Goal: Information Seeking & Learning: Check status

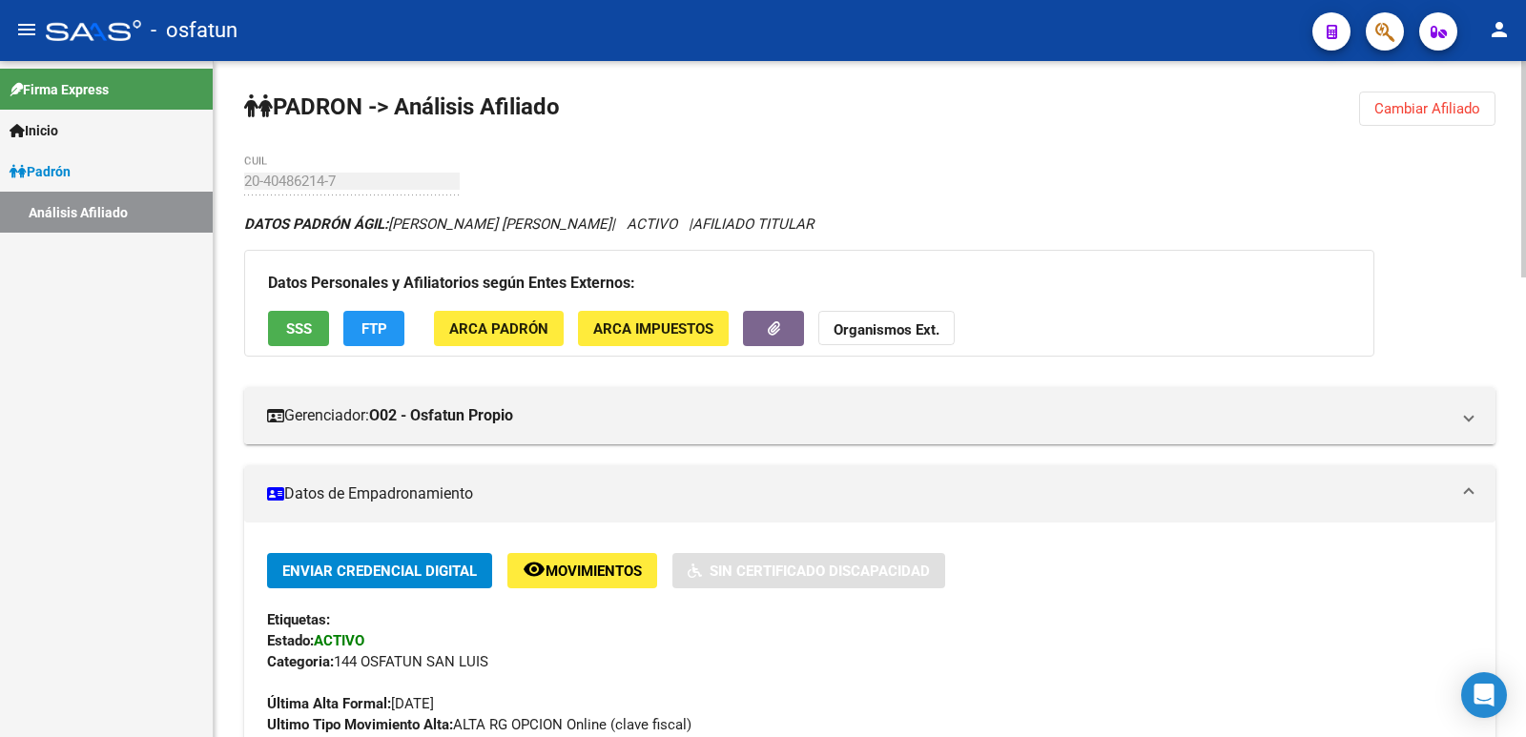
click at [1453, 118] on button "Cambiar Afiliado" at bounding box center [1427, 109] width 136 height 34
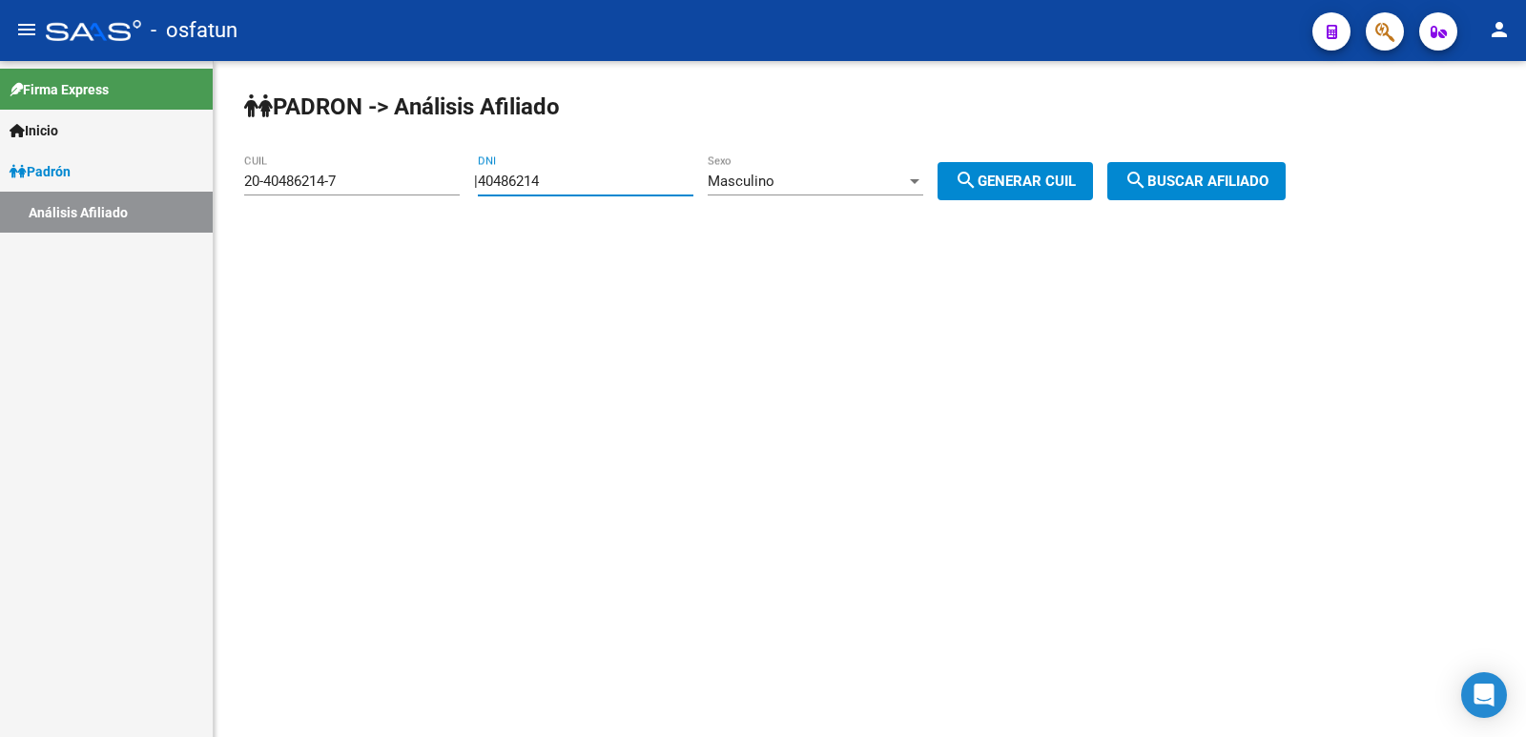
drag, startPoint x: 681, startPoint y: 178, endPoint x: 493, endPoint y: 188, distance: 188.1
click at [493, 188] on div "| 40486214 DNI Masculino Sexo search Generar CUIL" at bounding box center [790, 181] width 633 height 17
click at [772, 169] on div "Masculino Sexo" at bounding box center [816, 175] width 216 height 41
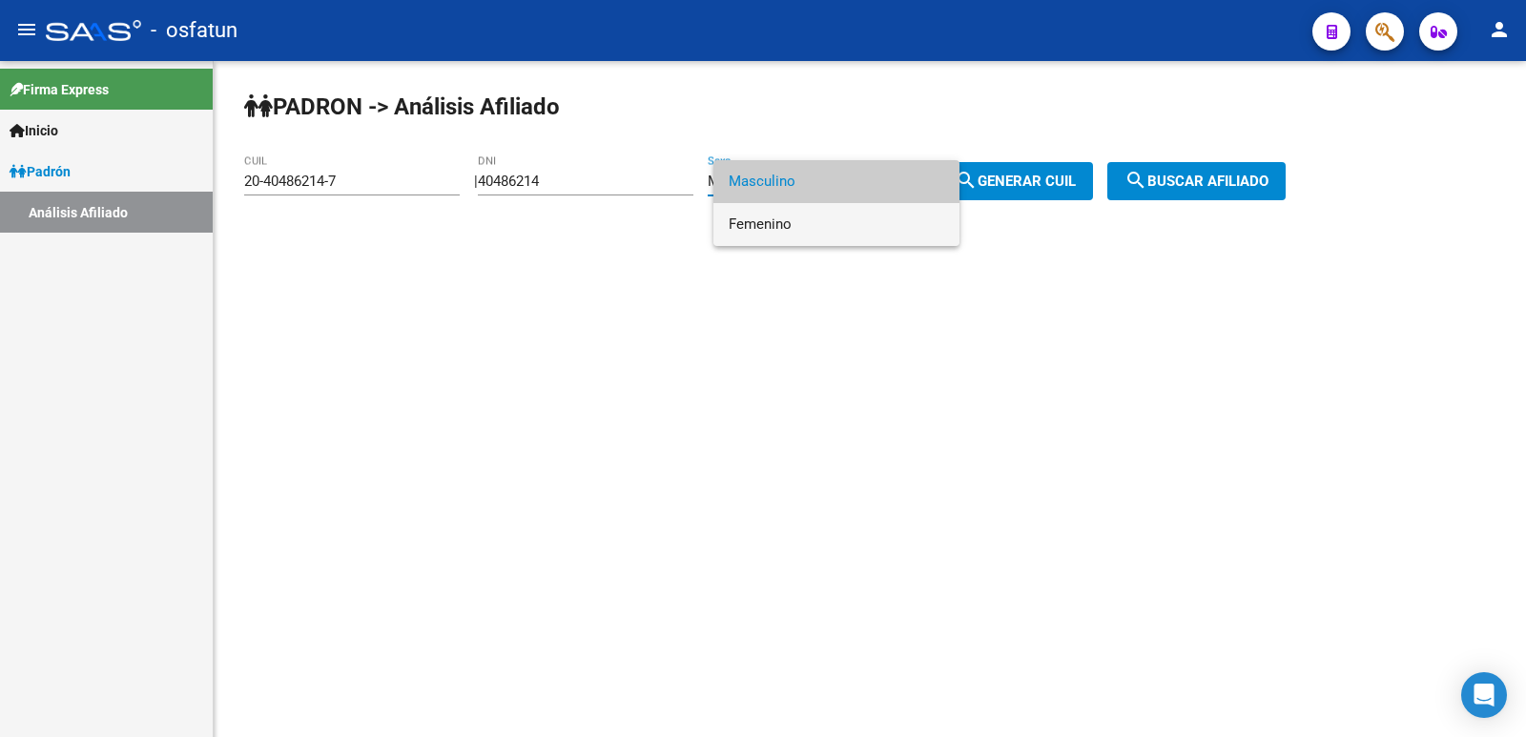
click at [801, 221] on span "Femenino" at bounding box center [837, 224] width 216 height 43
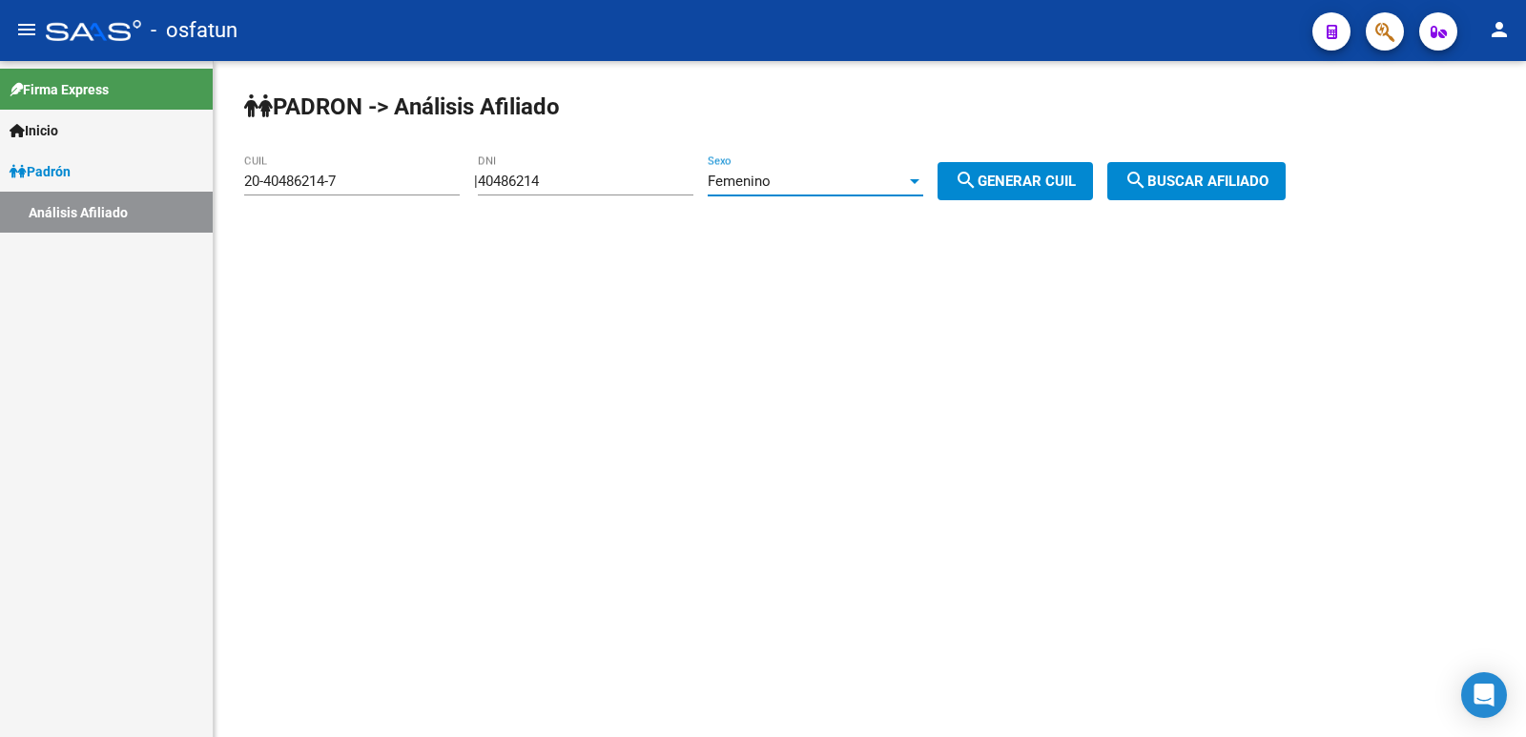
drag, startPoint x: 598, startPoint y: 184, endPoint x: 482, endPoint y: 184, distance: 116.4
click at [482, 184] on div "| 40486214 DNI Femenino Sexo search Generar CUIL" at bounding box center [790, 181] width 633 height 17
paste input "1023795"
type input "41023795"
drag, startPoint x: 1031, startPoint y: 170, endPoint x: 1068, endPoint y: 172, distance: 37.2
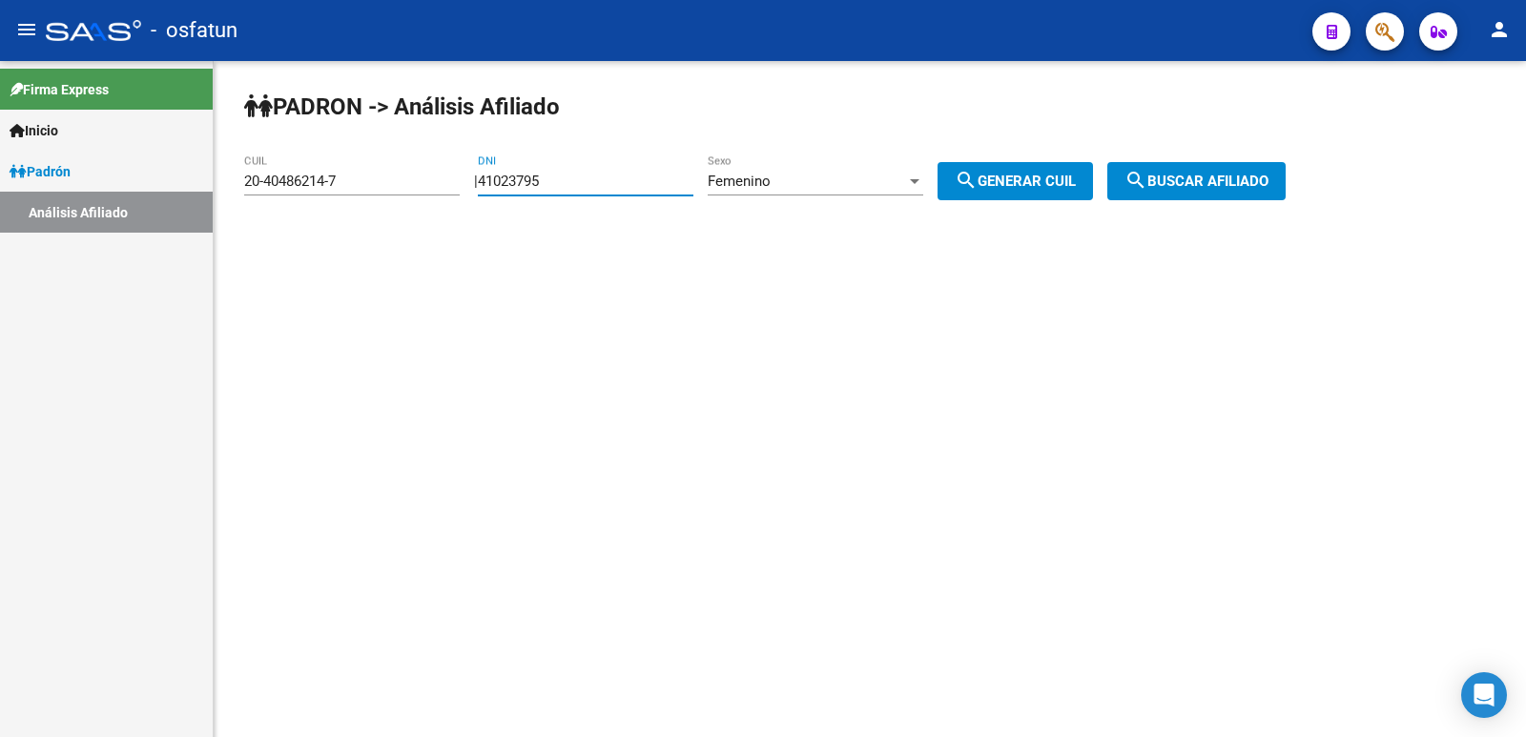
click at [1034, 170] on button "search Generar CUIL" at bounding box center [1015, 181] width 155 height 38
type input "23-41023795-4"
click at [1197, 174] on span "search Buscar afiliado" at bounding box center [1196, 181] width 144 height 17
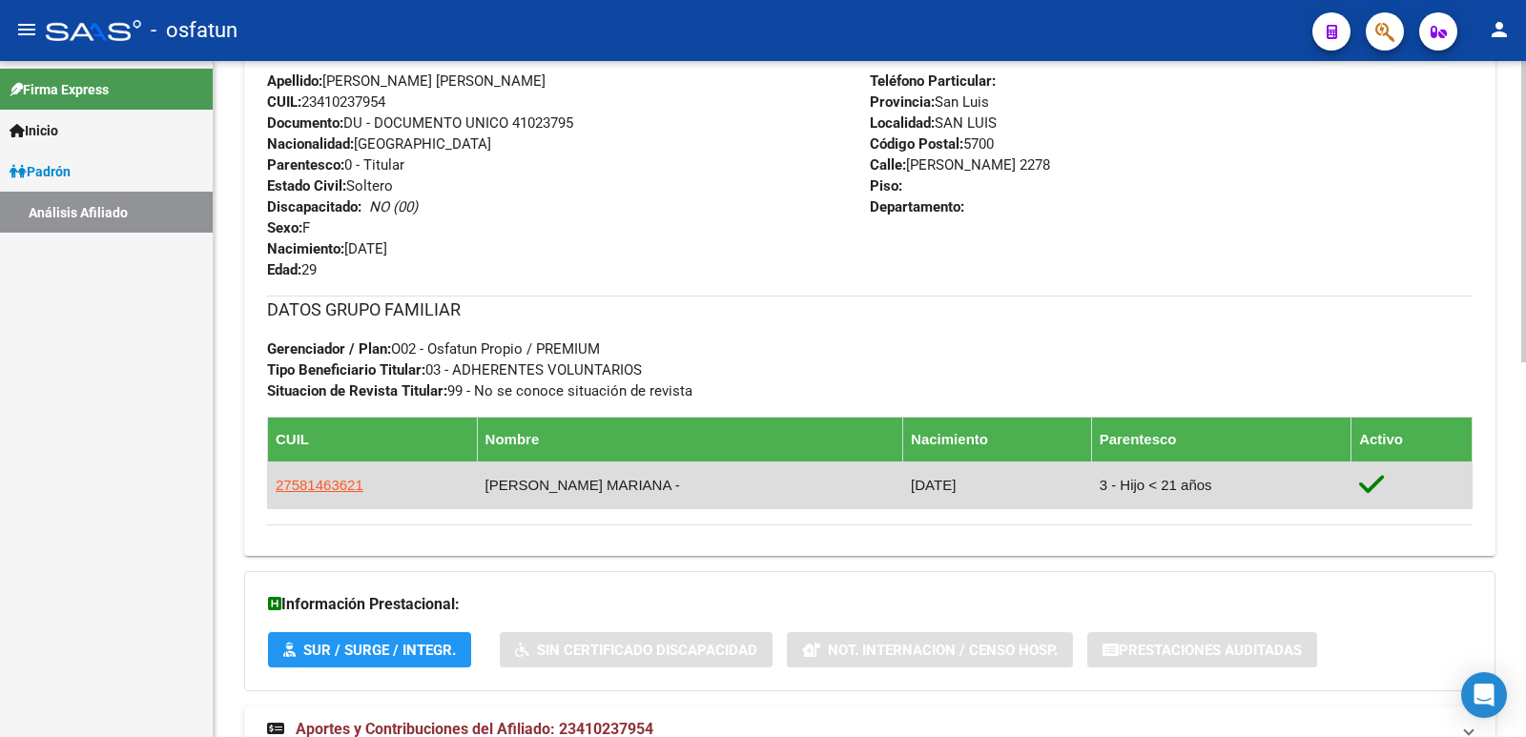
scroll to position [841, 0]
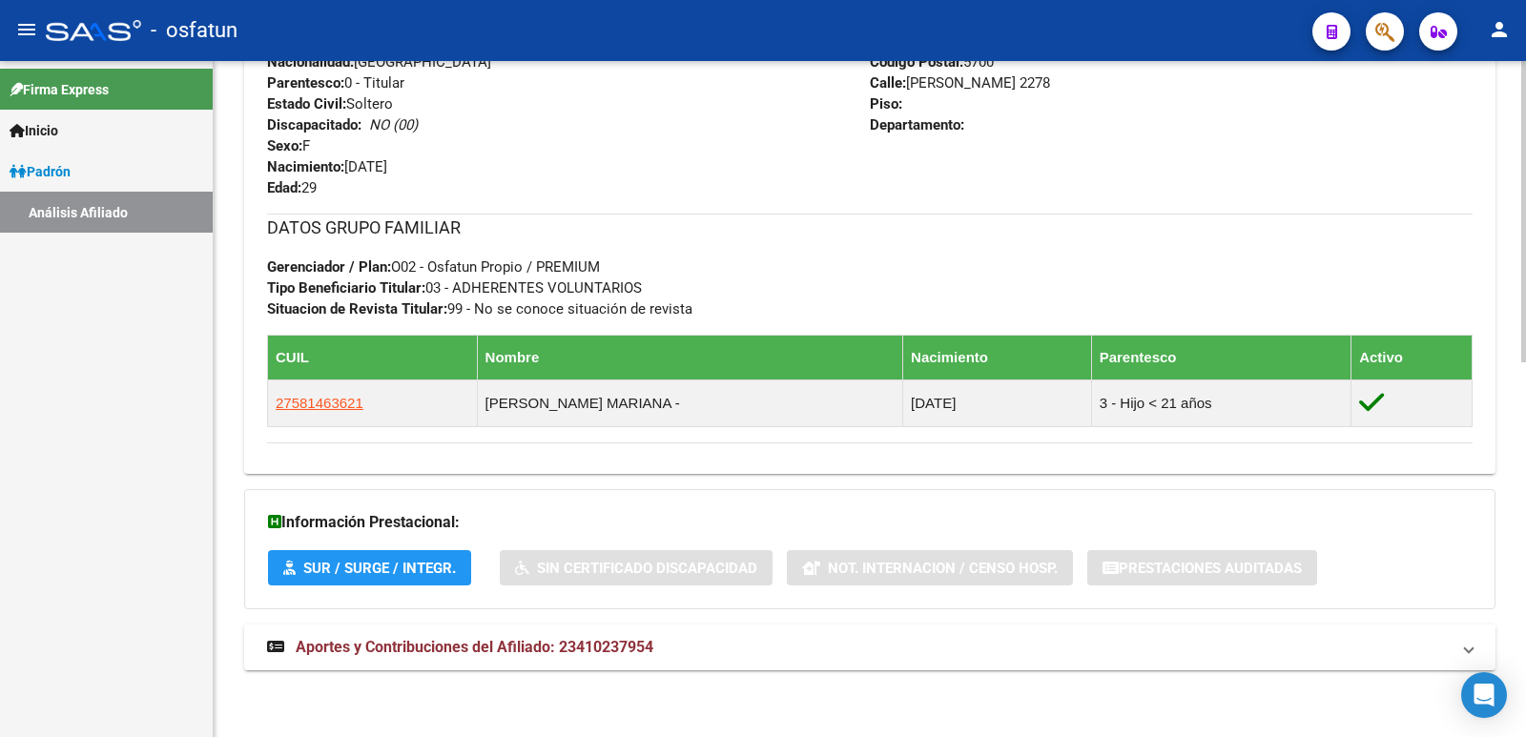
click at [565, 660] on mat-expansion-panel-header "Aportes y Contribuciones del Afiliado: 23410237954" at bounding box center [869, 648] width 1251 height 46
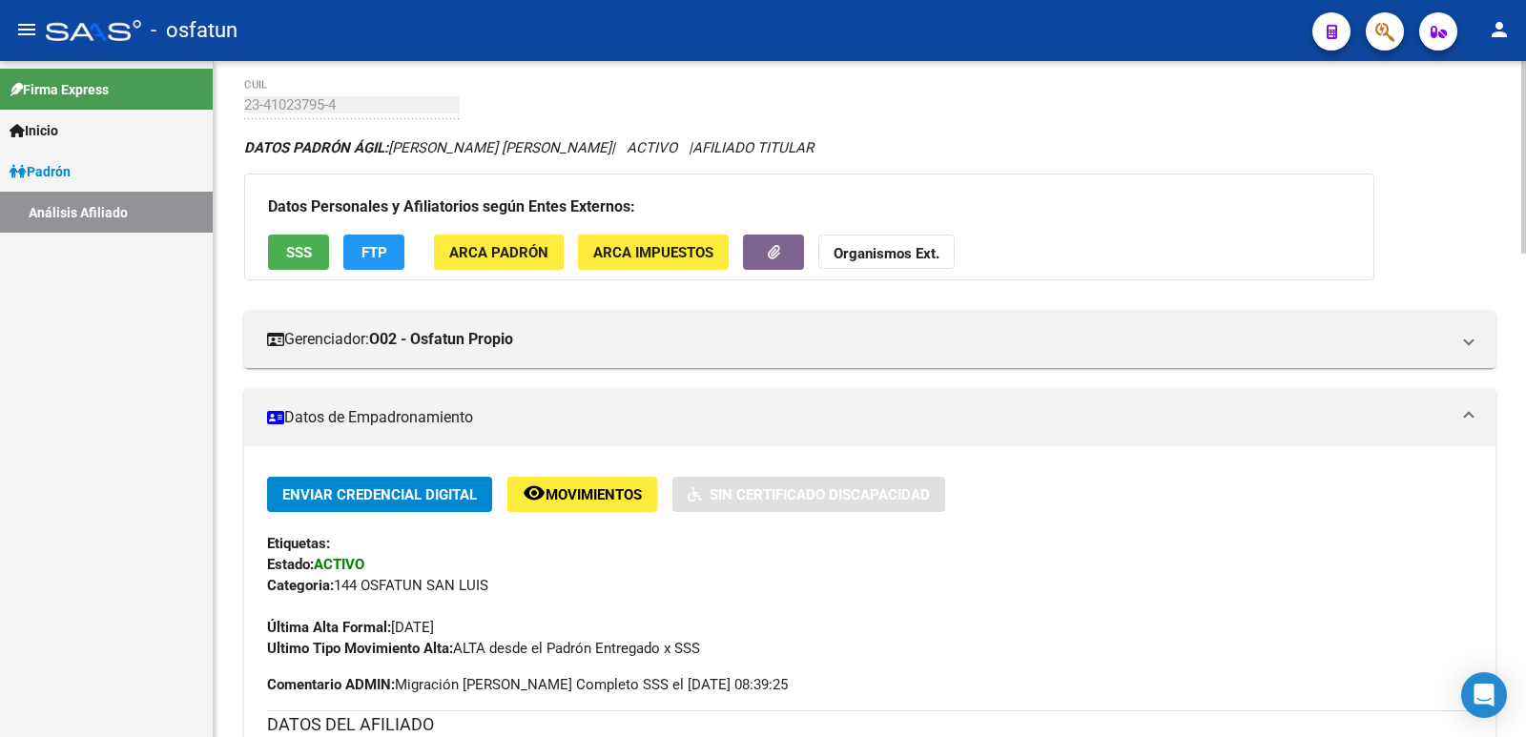
scroll to position [0, 0]
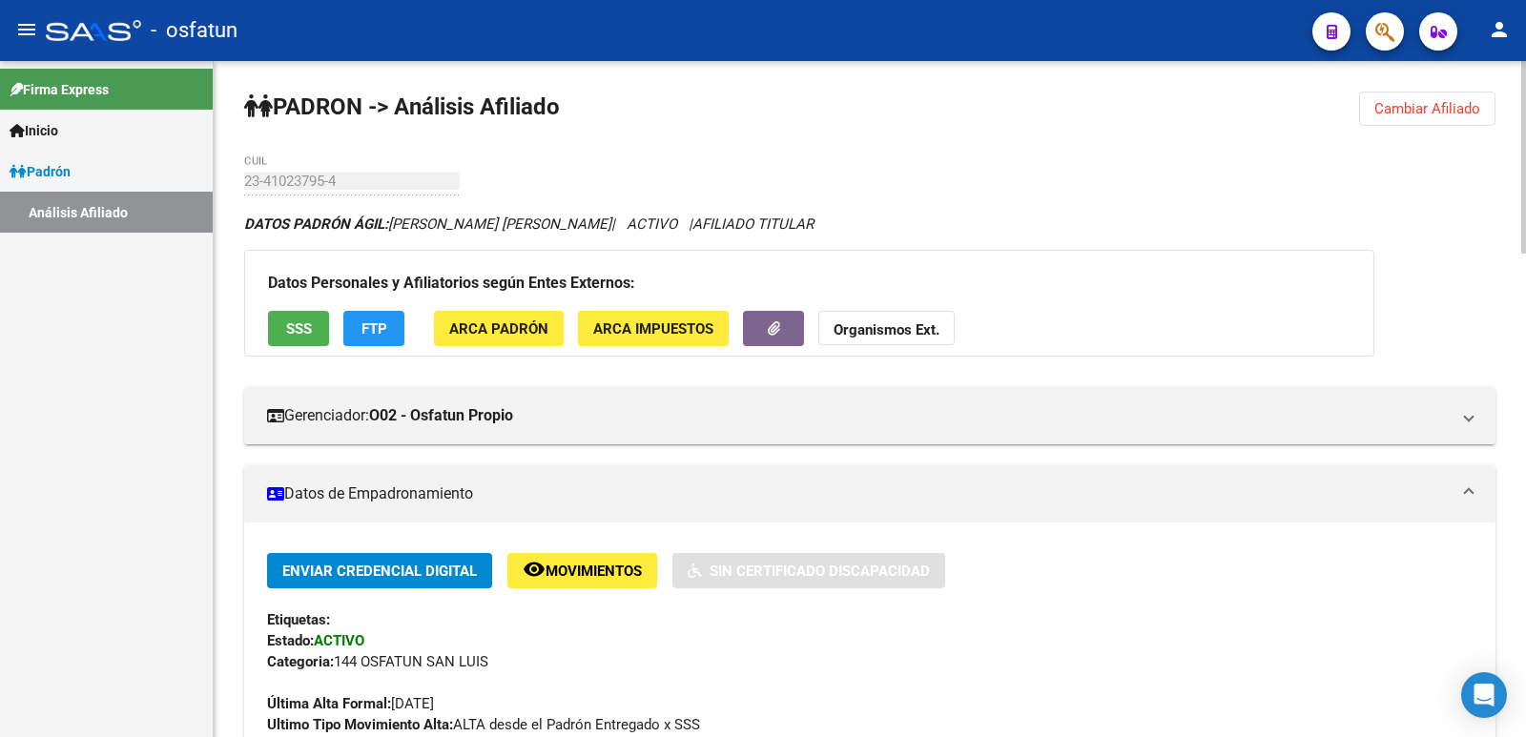
click at [1457, 110] on span "Cambiar Afiliado" at bounding box center [1427, 108] width 106 height 17
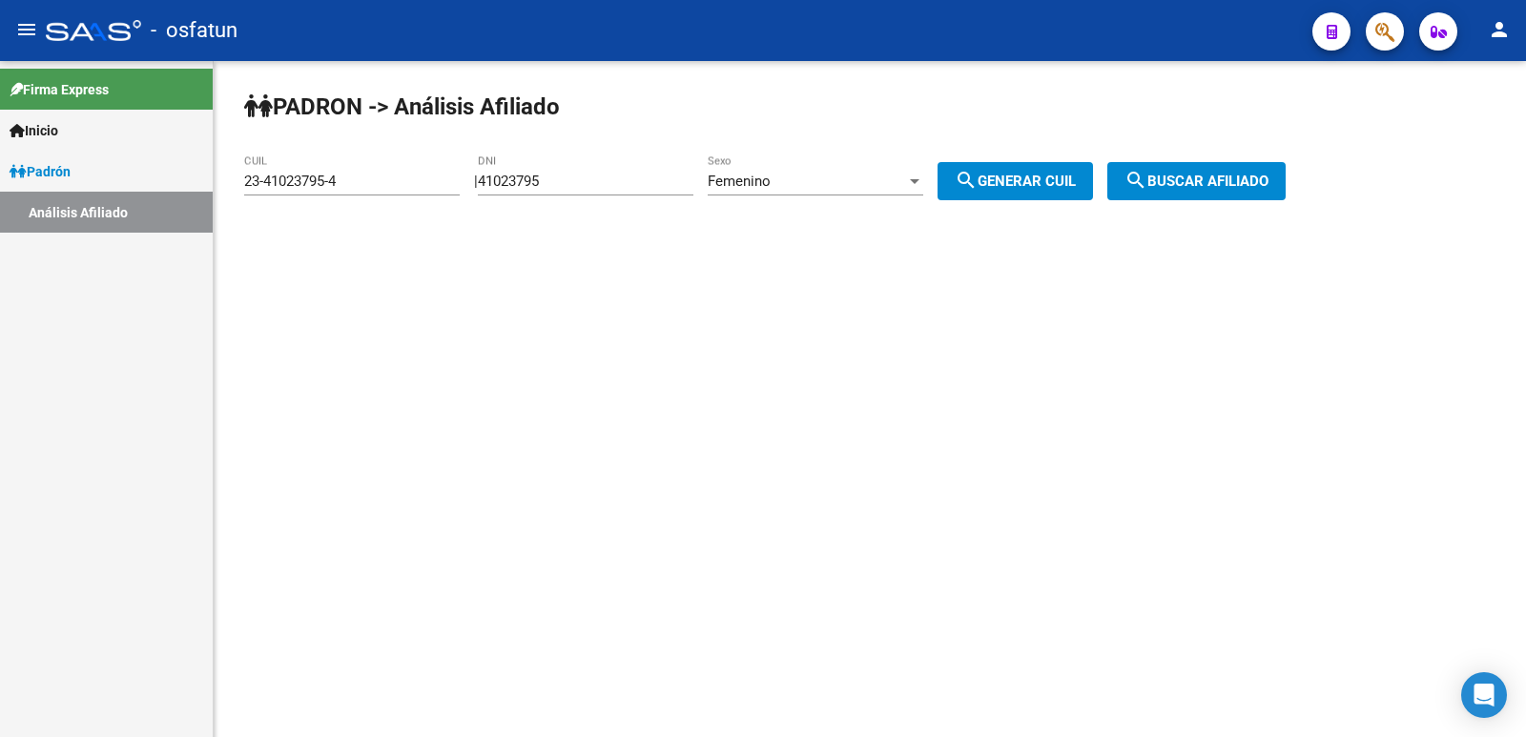
click at [583, 186] on input "41023795" at bounding box center [586, 181] width 216 height 17
drag, startPoint x: 588, startPoint y: 186, endPoint x: 381, endPoint y: 191, distance: 207.0
click at [381, 190] on app-analisis-afiliado "PADRON -> Análisis Afiliado 23-41023795-4 CUIL | 41023795 DNI Femenino Sexo sea…" at bounding box center [772, 181] width 1056 height 17
paste input "31945974"
type input "31945974"
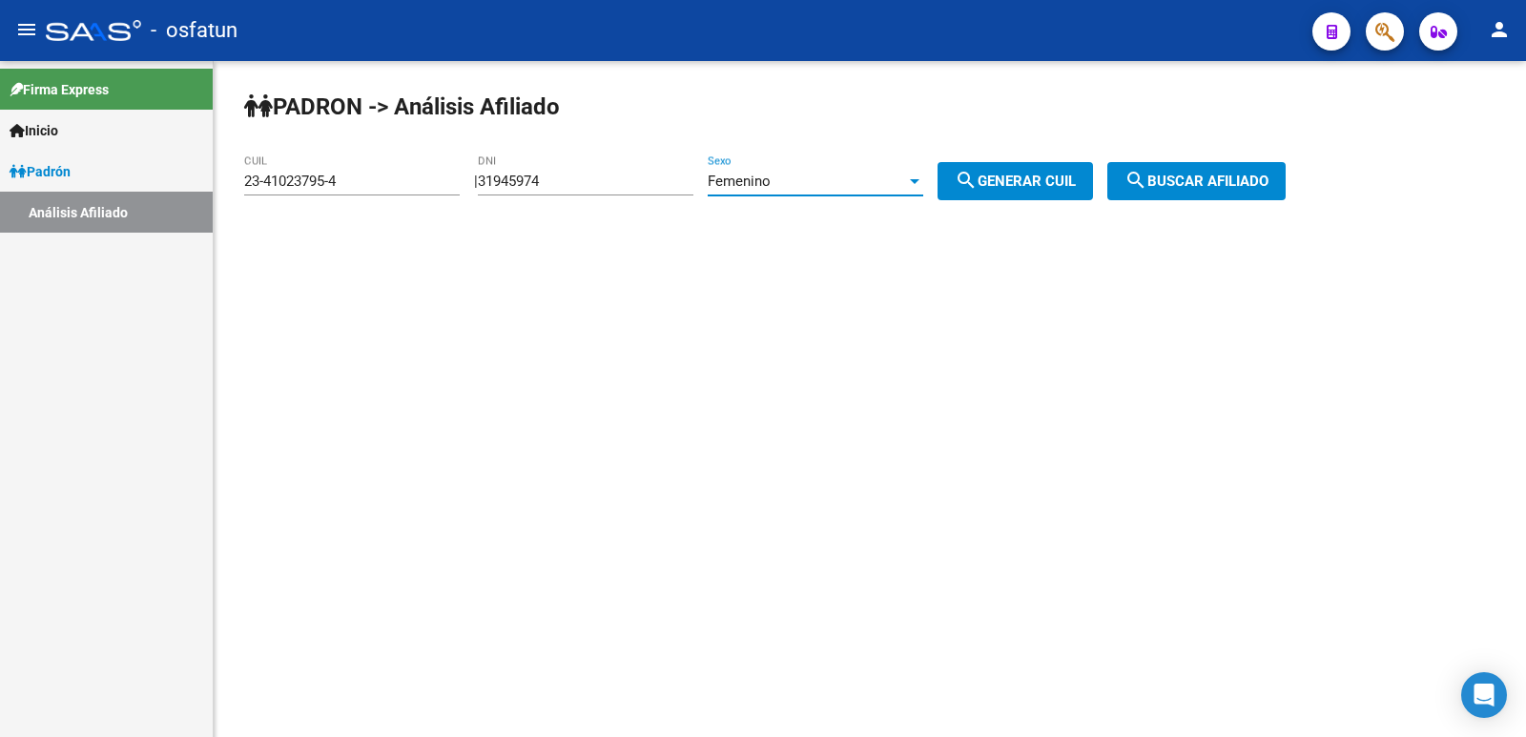
click at [837, 180] on div "Femenino" at bounding box center [807, 181] width 198 height 17
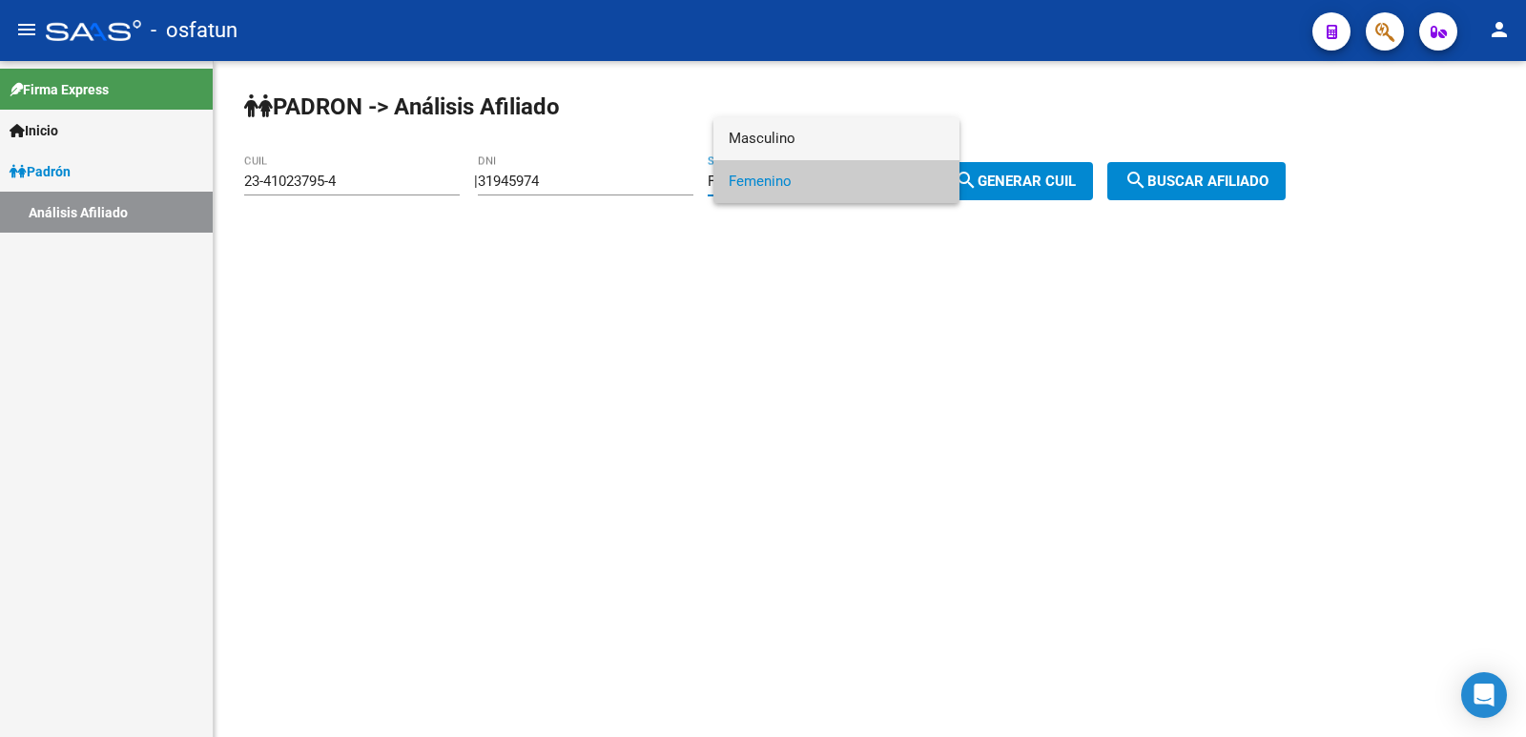
click at [776, 151] on span "Masculino" at bounding box center [837, 138] width 216 height 43
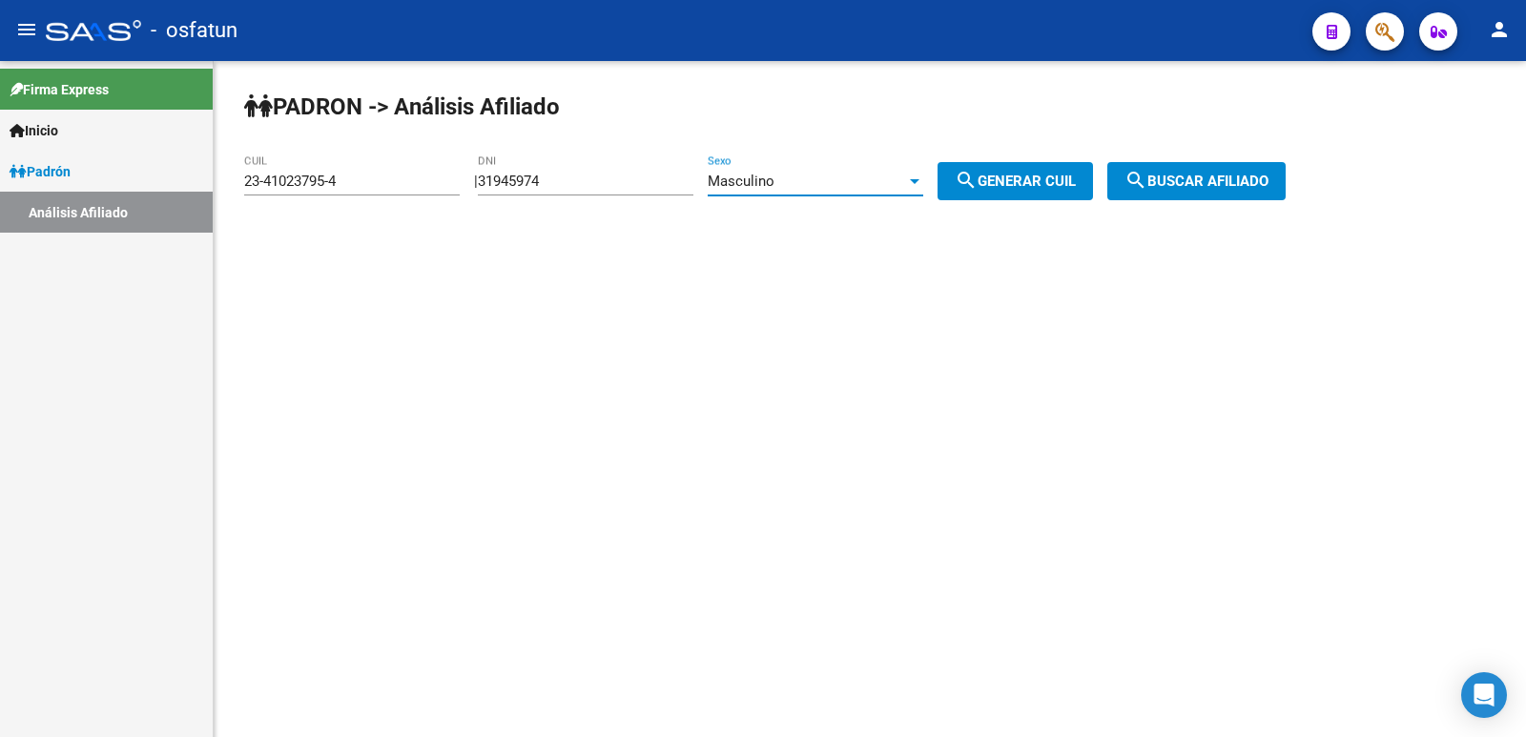
click at [1020, 193] on button "search Generar CUIL" at bounding box center [1015, 181] width 155 height 38
type input "20-31945974-0"
click at [1239, 178] on span "search Buscar afiliado" at bounding box center [1196, 181] width 144 height 17
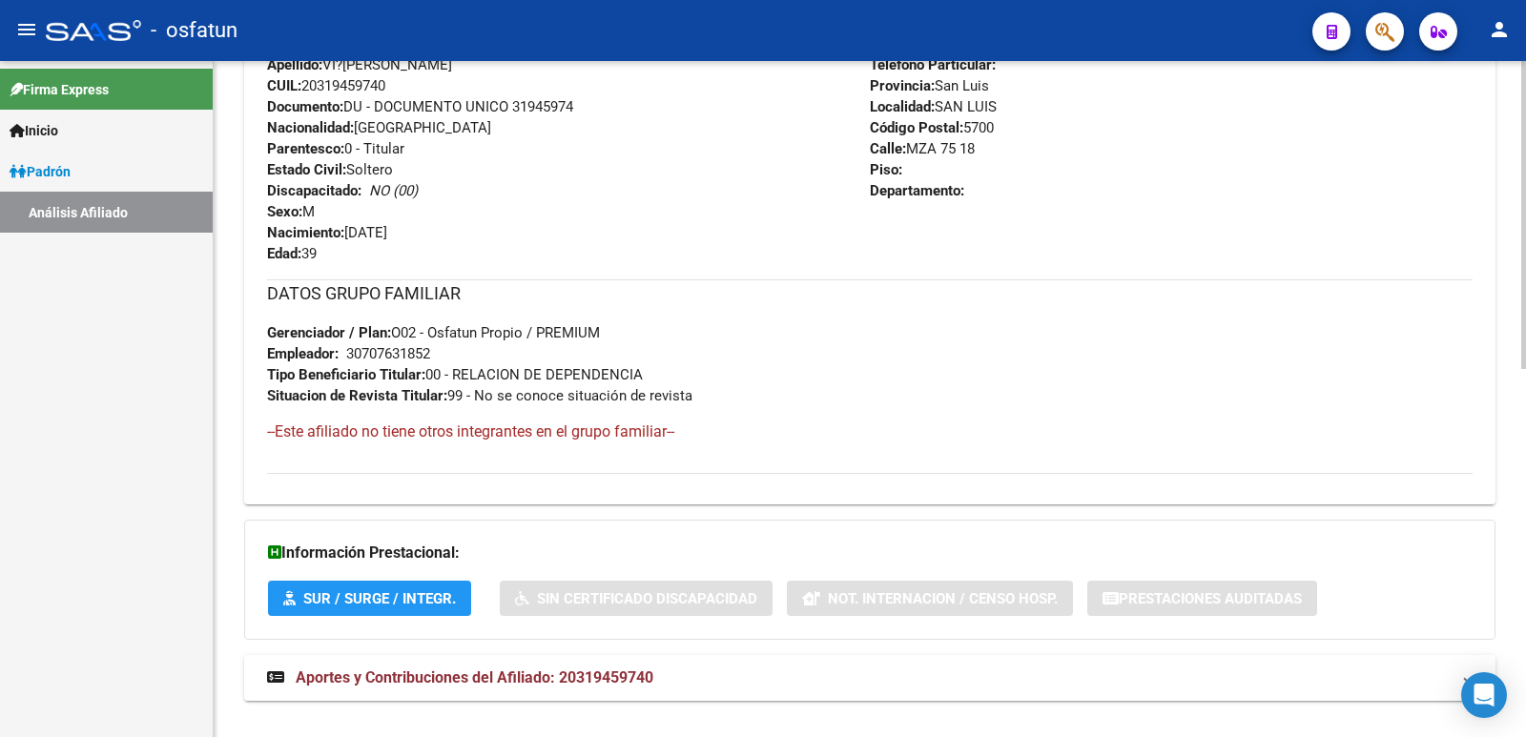
scroll to position [806, 0]
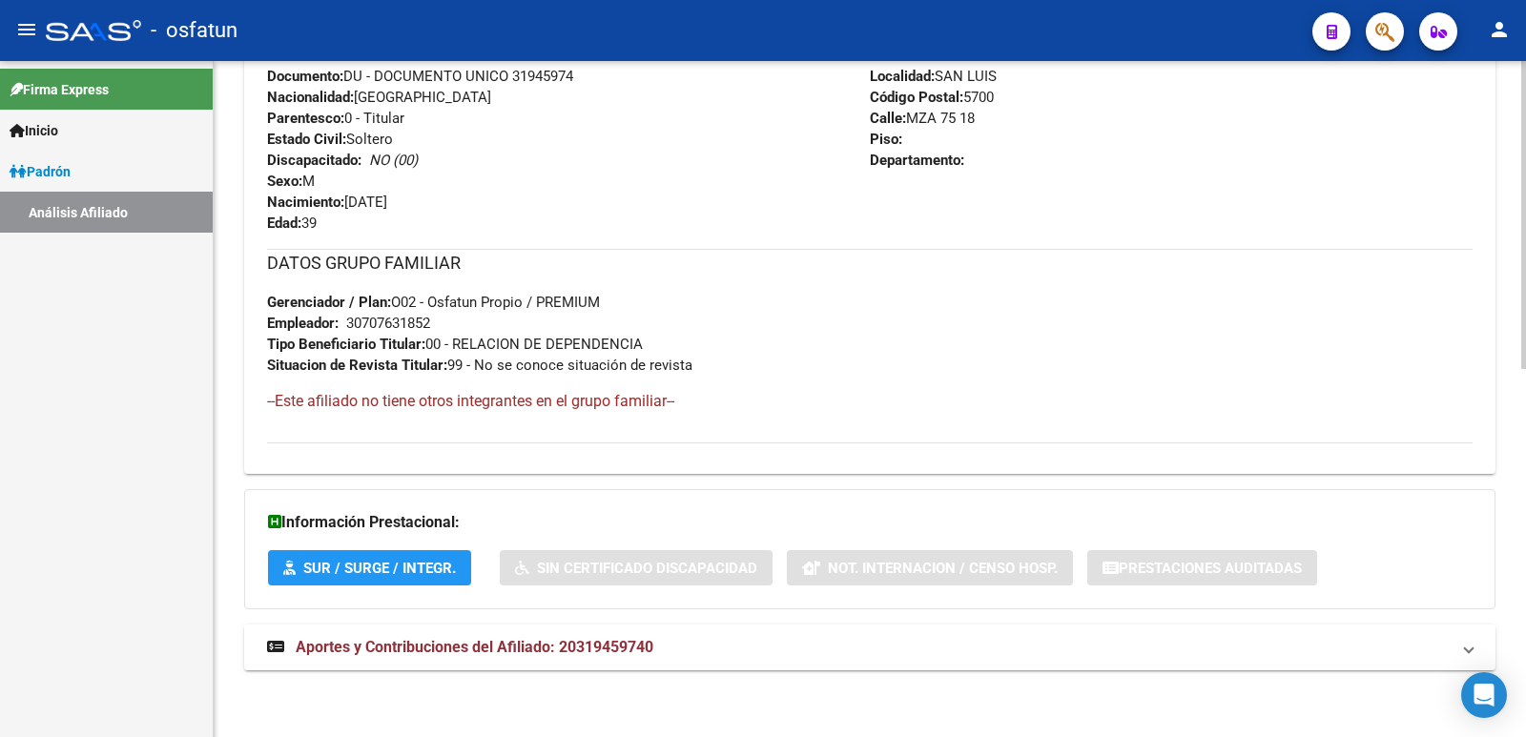
click at [545, 639] on span "Aportes y Contribuciones del Afiliado: 20319459740" at bounding box center [475, 647] width 358 height 18
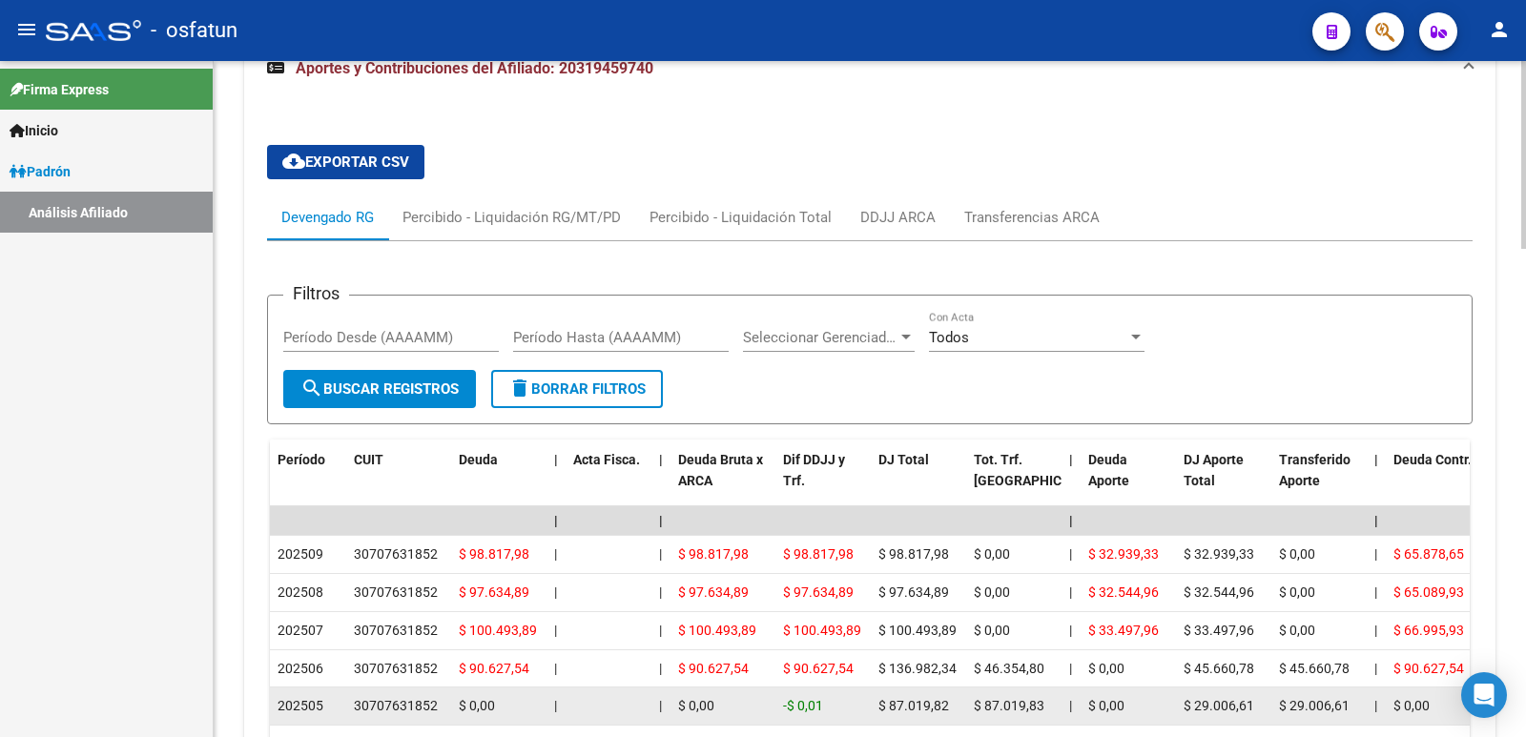
scroll to position [1297, 0]
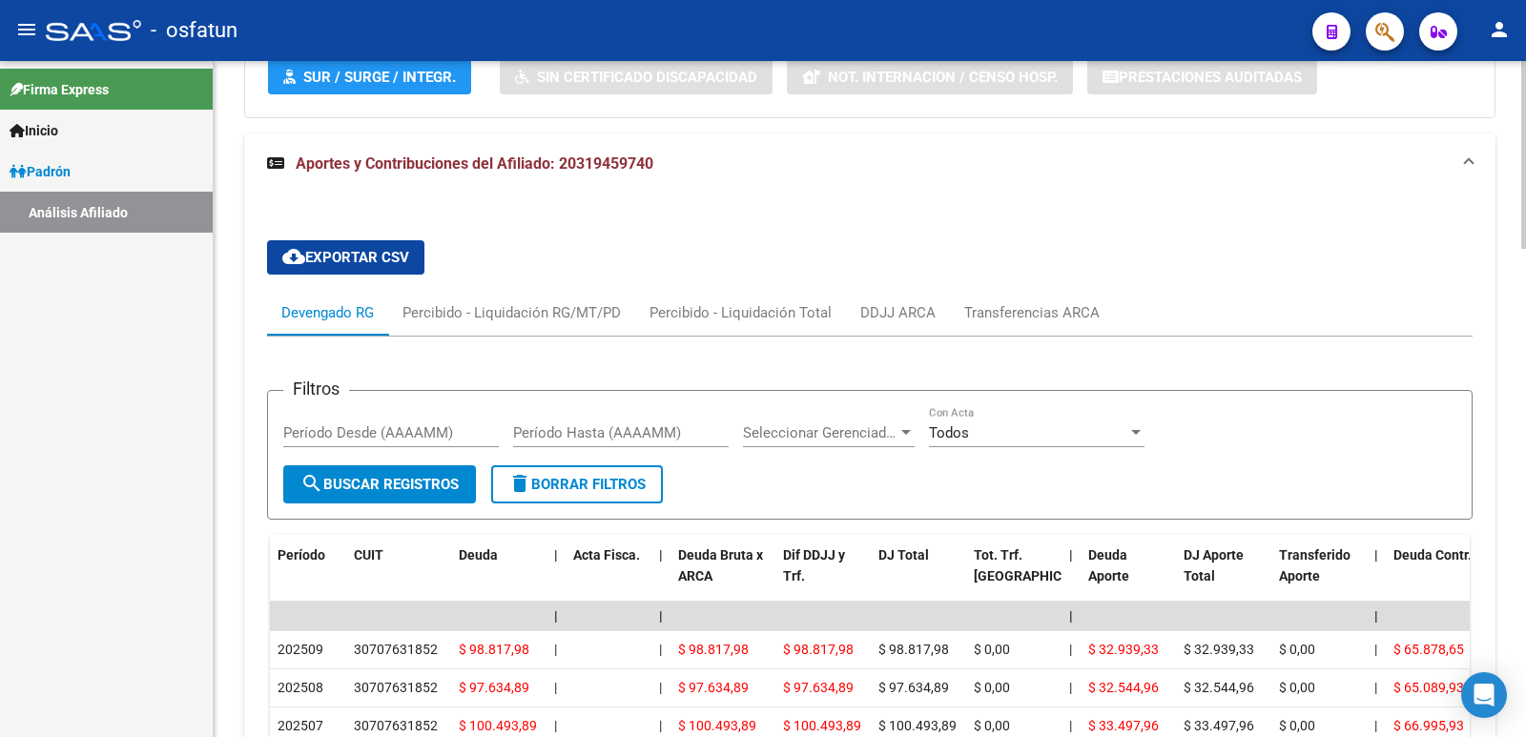
drag, startPoint x: 1206, startPoint y: 327, endPoint x: 1121, endPoint y: 340, distance: 85.8
click at [1206, 327] on div "Devengado RG Percibido - Liquidación RG/MT/PD Percibido - Liquidación Total DDJ…" at bounding box center [870, 313] width 1206 height 46
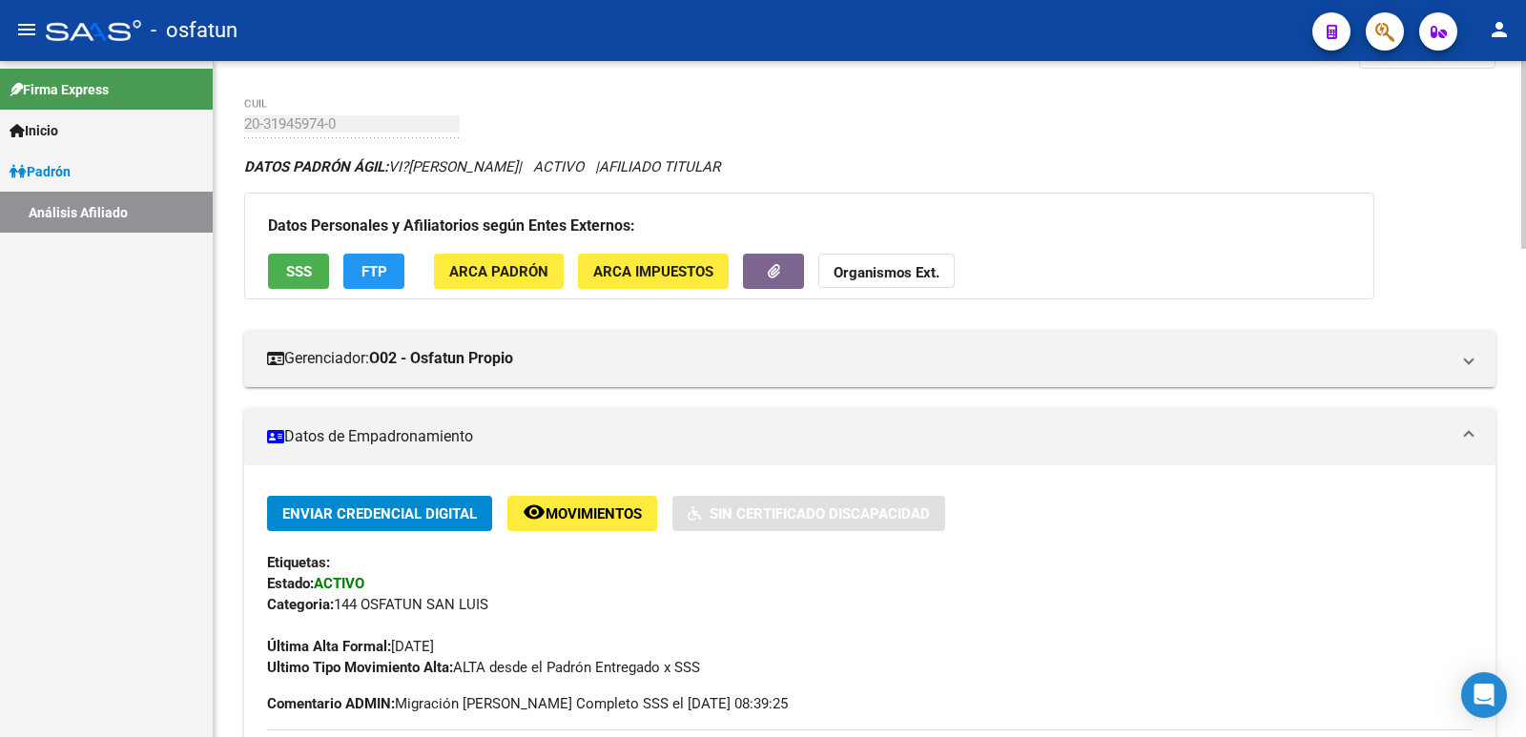
scroll to position [0, 0]
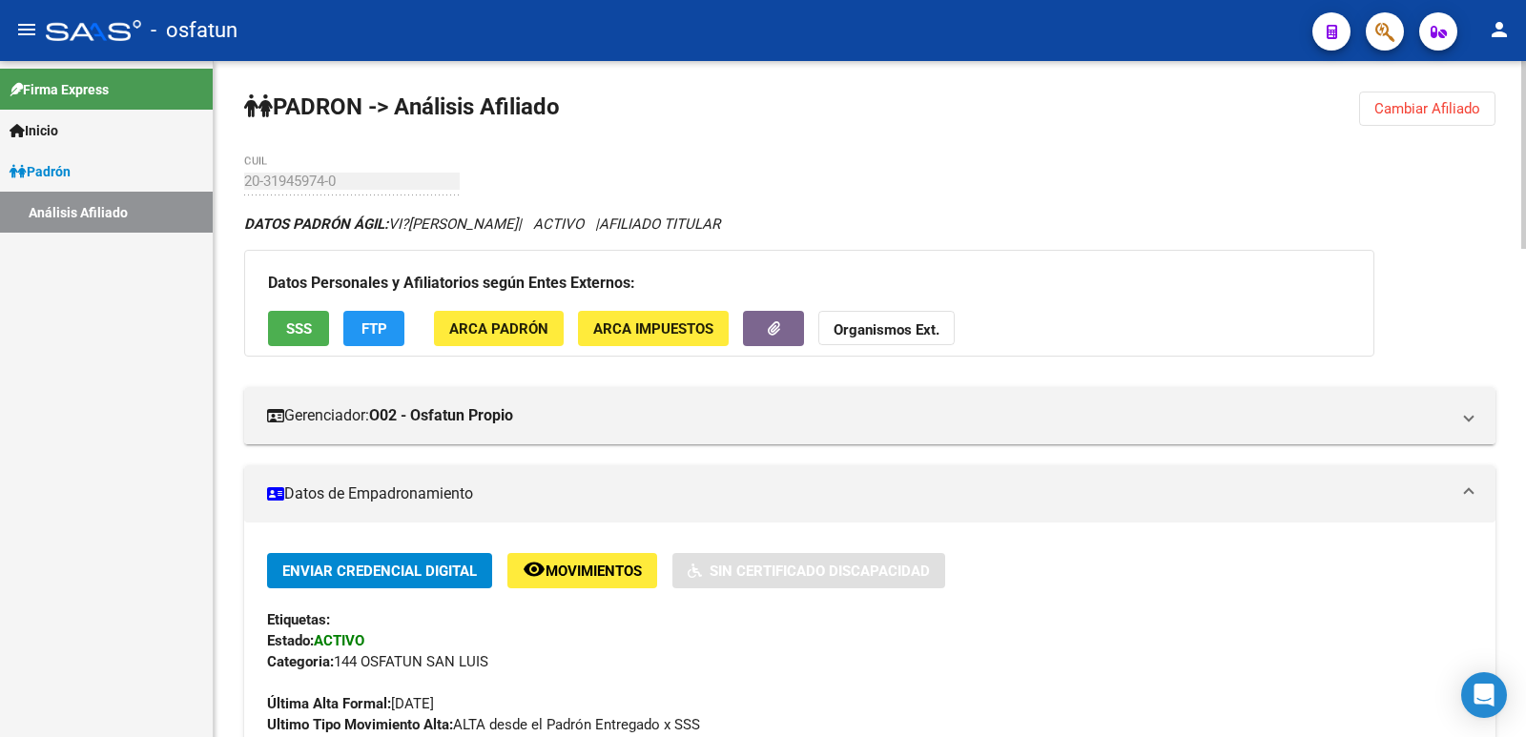
click at [283, 250] on div "Datos Personales y Afiliatorios según Entes Externos: SSS FTP ARCA Padrón ARCA …" at bounding box center [809, 303] width 1130 height 107
click at [247, 250] on div "Datos Personales y Afiliatorios según Entes Externos: SSS FTP ARCA Padrón ARCA …" at bounding box center [809, 303] width 1130 height 107
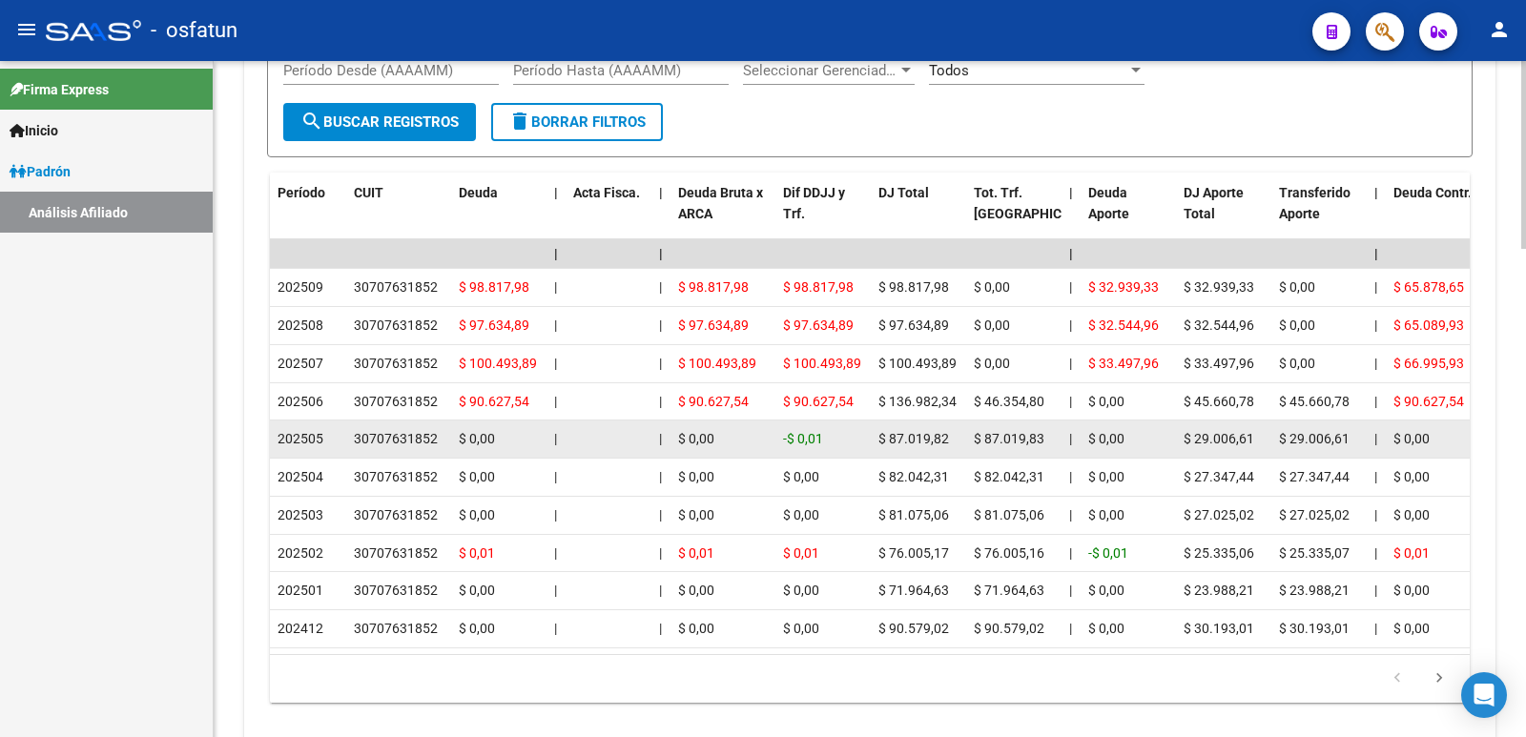
scroll to position [1762, 0]
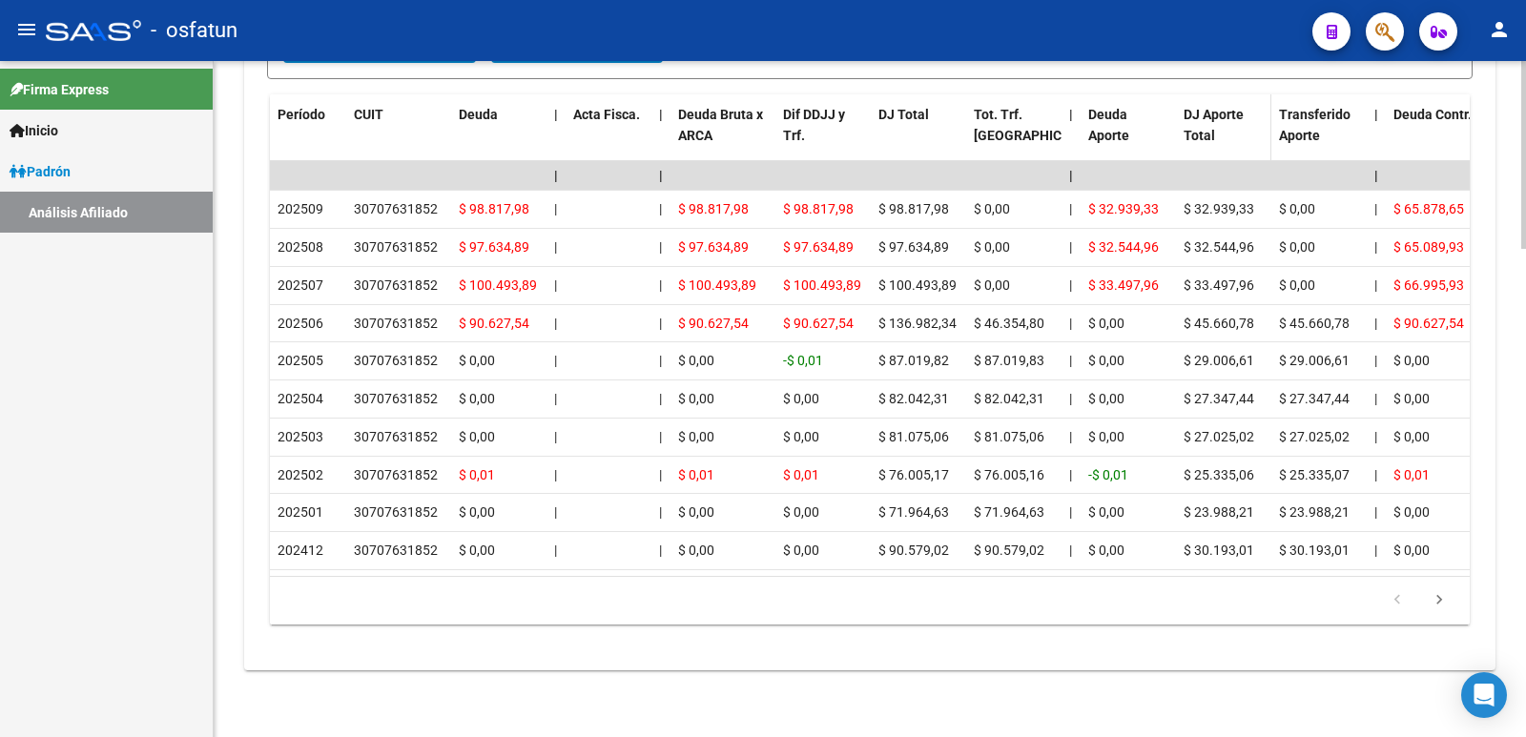
click at [1185, 107] on span "DJ Aporte Total" at bounding box center [1214, 125] width 60 height 37
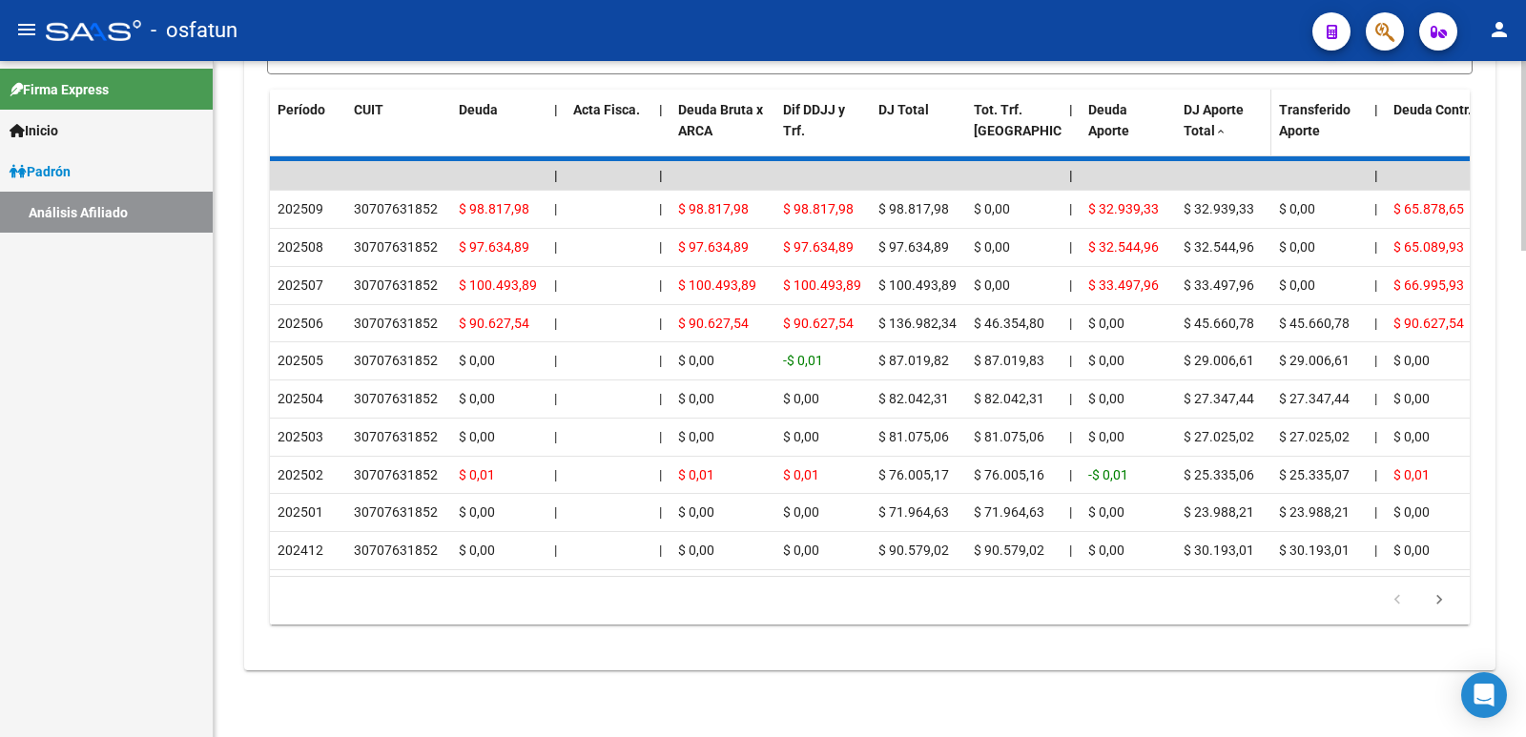
scroll to position [1731, 0]
click at [1195, 105] on span "DJ Aporte Total" at bounding box center [1214, 120] width 60 height 37
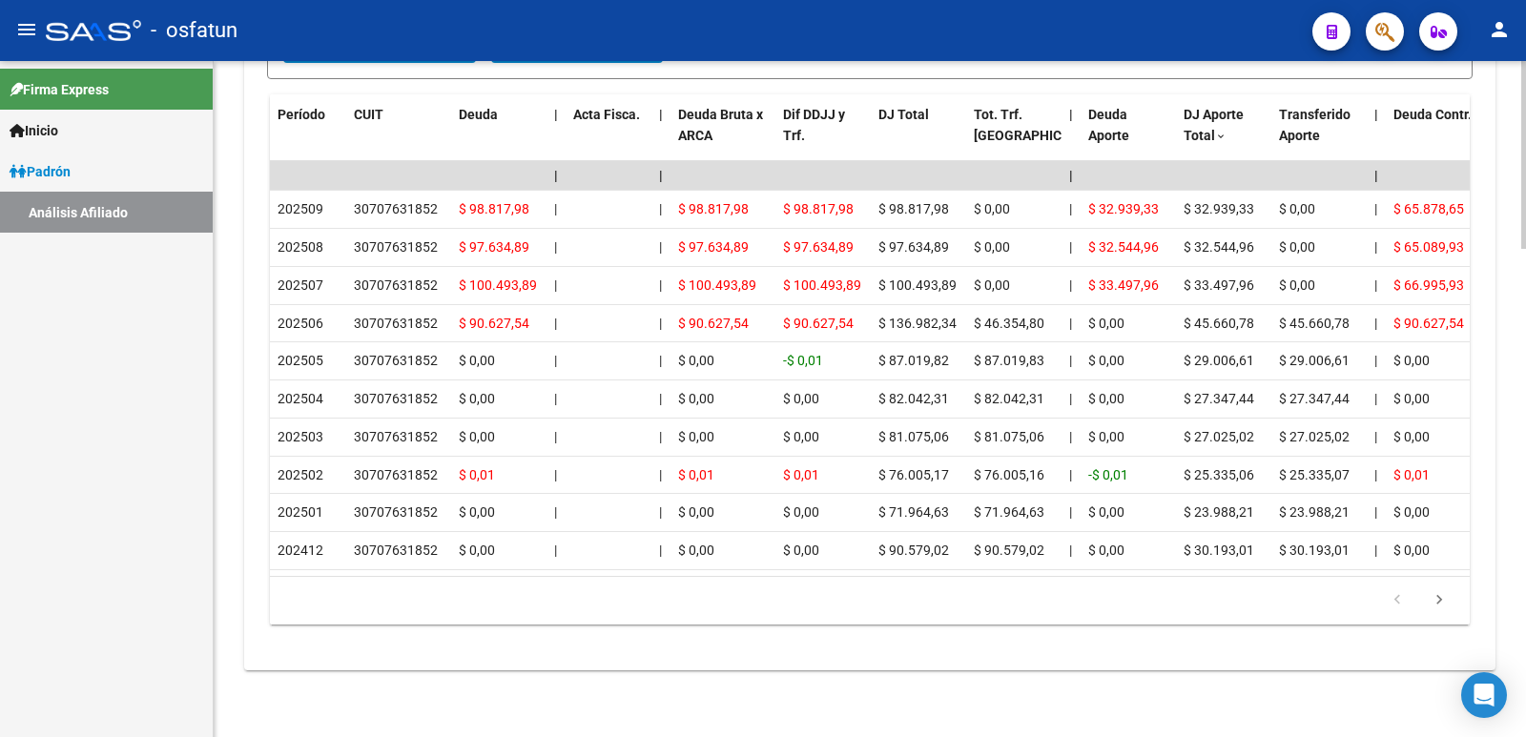
click at [252, 619] on div "cloud_download Exportar CSV Devengado RG Percibido - Liquidación RG/MT/PD Perci…" at bounding box center [869, 219] width 1251 height 871
